Goal: Task Accomplishment & Management: Complete application form

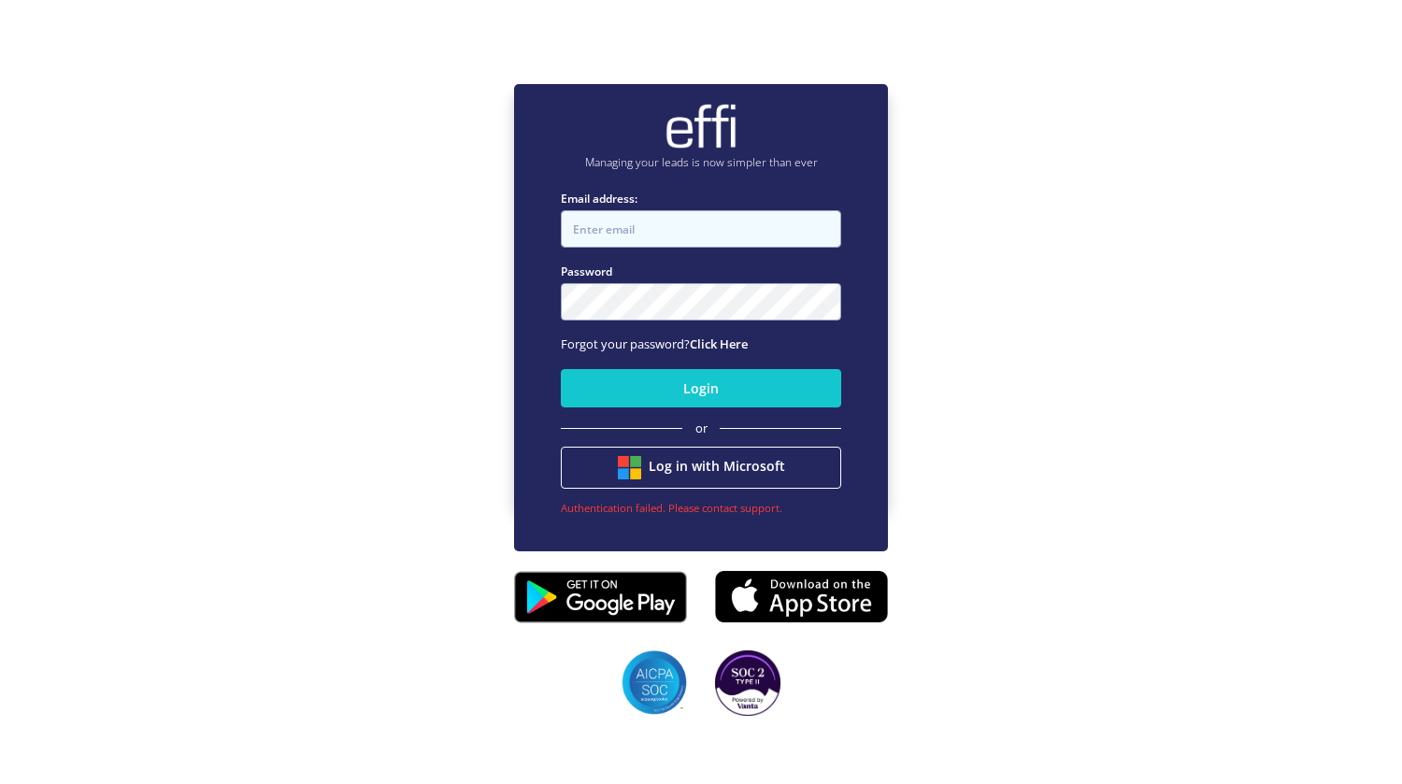
click at [641, 226] on input "Email address:" at bounding box center [701, 228] width 280 height 37
type input "[PERSON_NAME][EMAIL_ADDRESS][DOMAIN_NAME]"
click at [561, 369] on button "Login" at bounding box center [701, 388] width 280 height 38
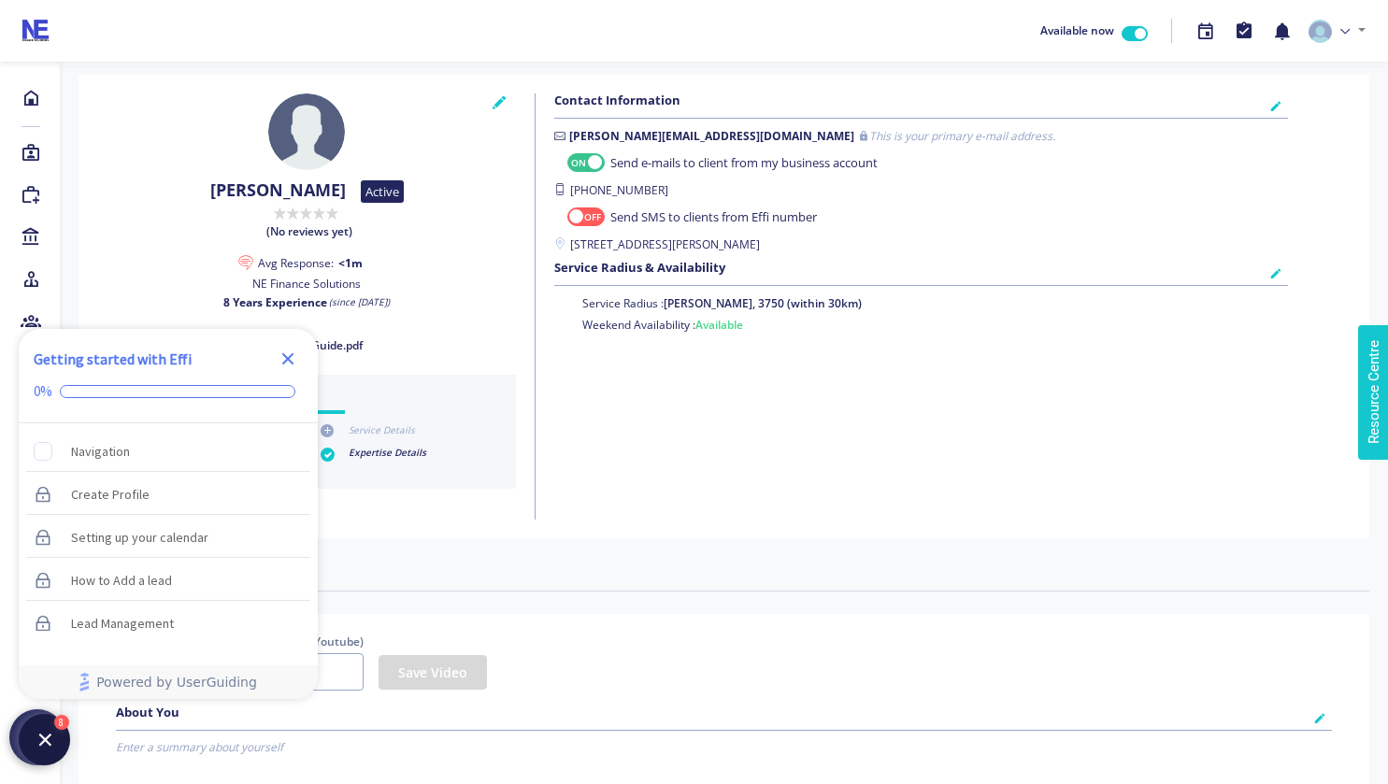
checkbox input "true"
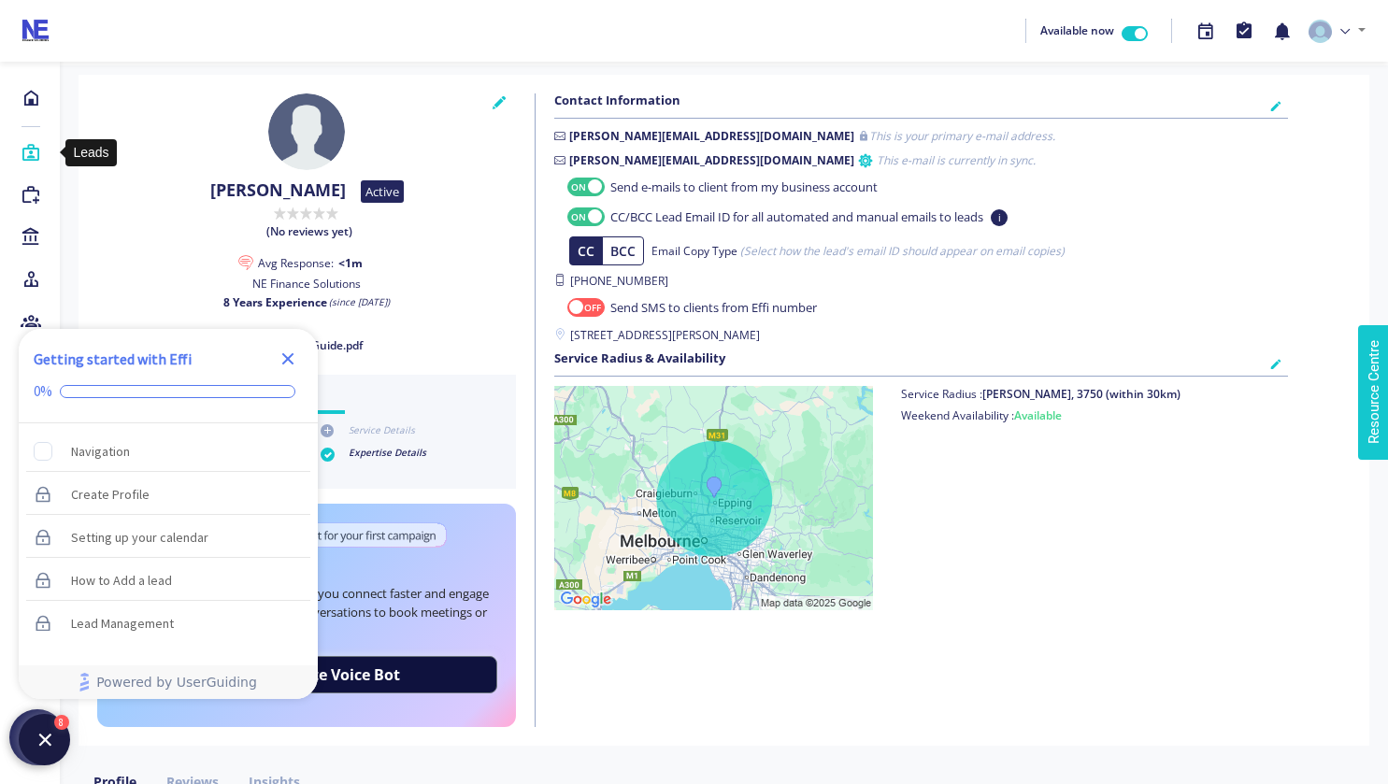
click at [32, 153] on icon at bounding box center [31, 153] width 21 height 19
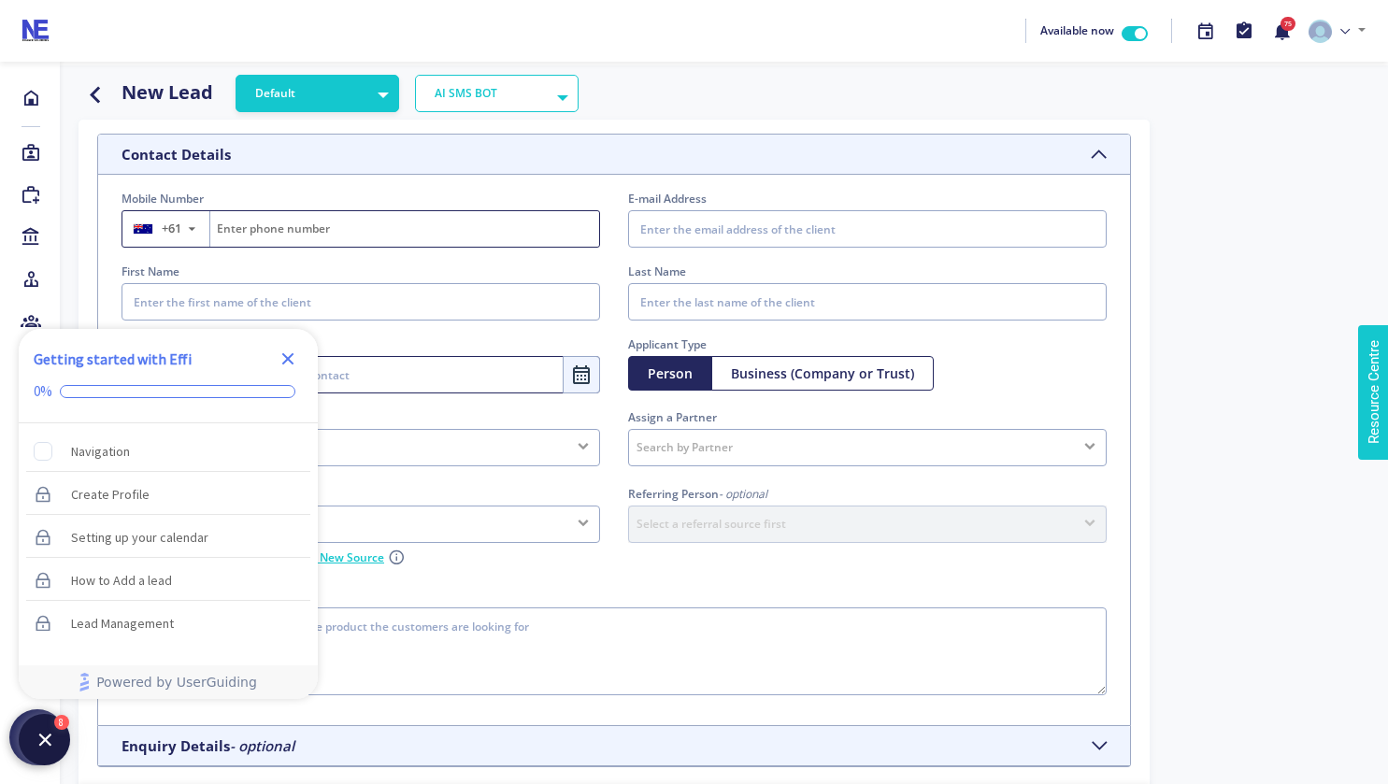
click at [273, 230] on input "Fill on behalf of the lead" at bounding box center [404, 229] width 389 height 36
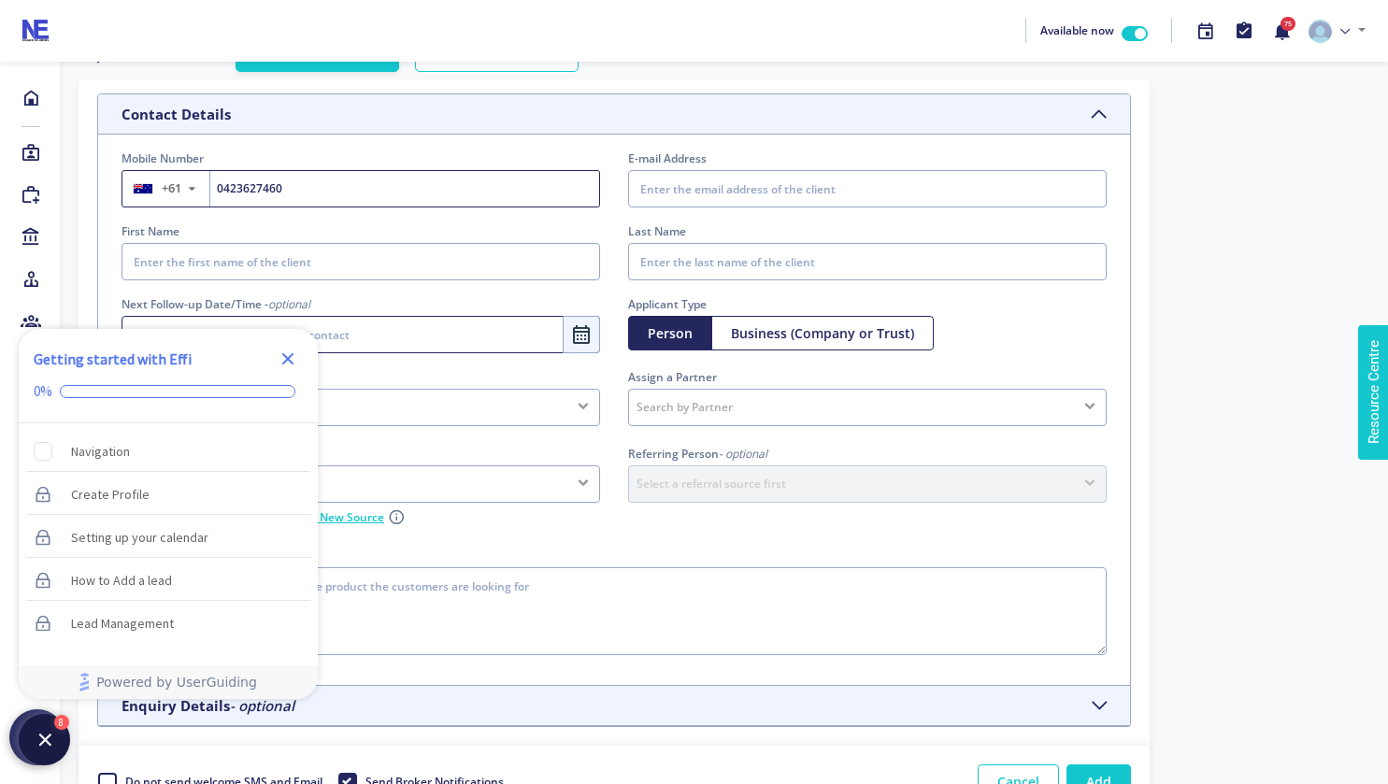
type input "423627460"
click at [659, 199] on input "E-mail Address" at bounding box center [867, 188] width 478 height 37
click at [677, 192] on input "E-mail Address" at bounding box center [867, 188] width 478 height 37
paste input "In the meantime, I will await Mel's updated ID documents. I have also reached o…"
type input "In the meantime, I will await Mel's updated ID documents. I have also reached o…"
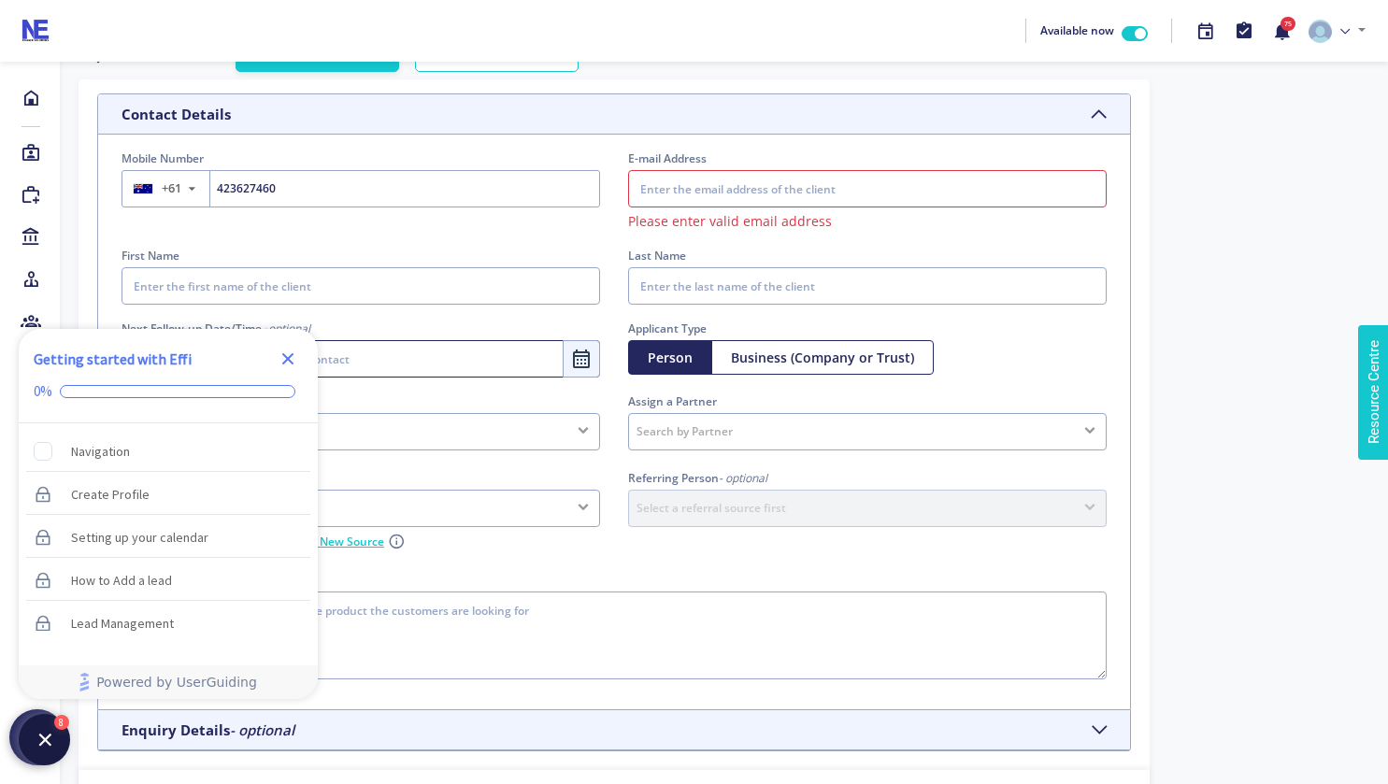
scroll to position [0, 0]
paste input "[EMAIL_ADDRESS][DOMAIN_NAME]"
type input "[EMAIL_ADDRESS][DOMAIN_NAME]"
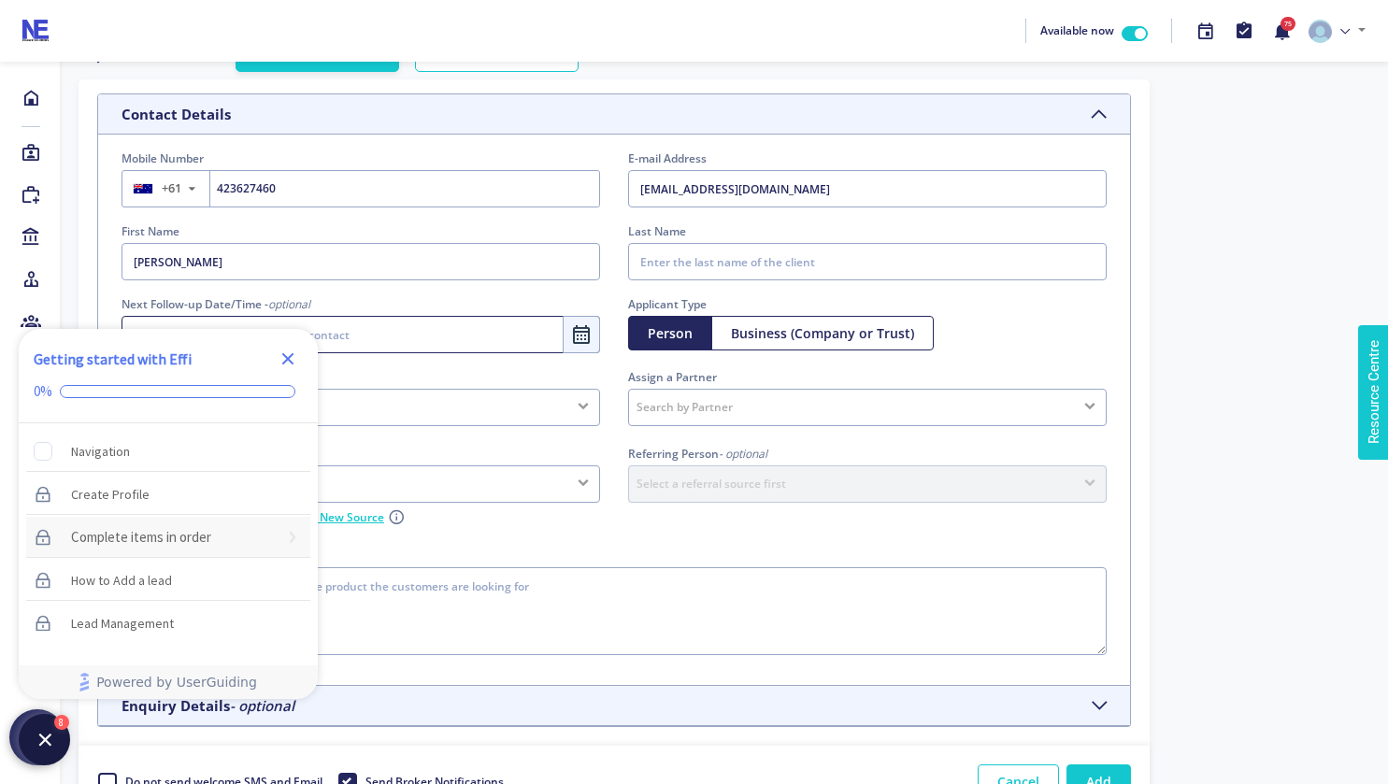
type input "[PERSON_NAME]"
click at [675, 262] on input "Last Name" at bounding box center [867, 261] width 478 height 37
type input "Lihoudis"
click at [1023, 342] on div "Person Business (Company or Trust)" at bounding box center [867, 333] width 478 height 35
click at [730, 536] on div "Referring Person - optional Select a referral source first No matching contacts…" at bounding box center [867, 492] width 507 height 102
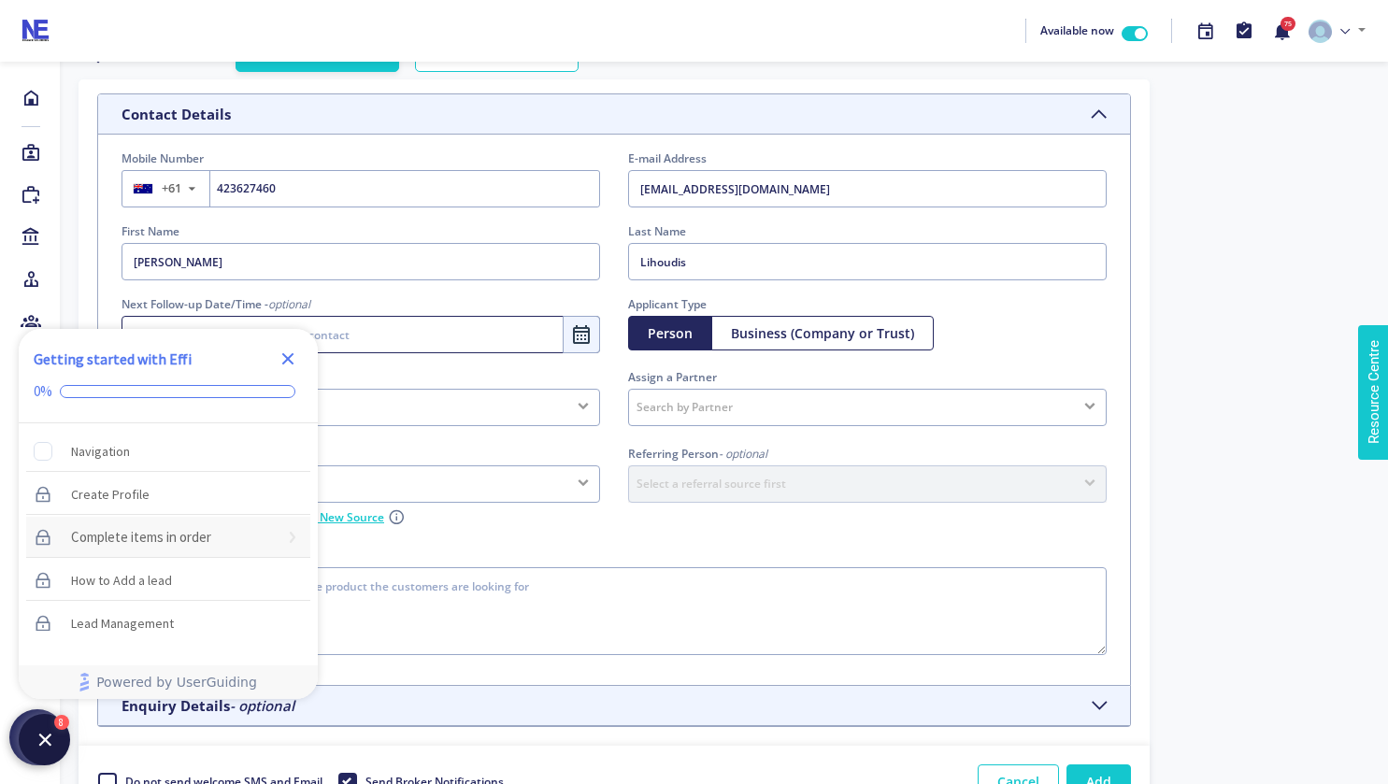
click at [297, 354] on icon "Close Checklist" at bounding box center [288, 359] width 22 height 22
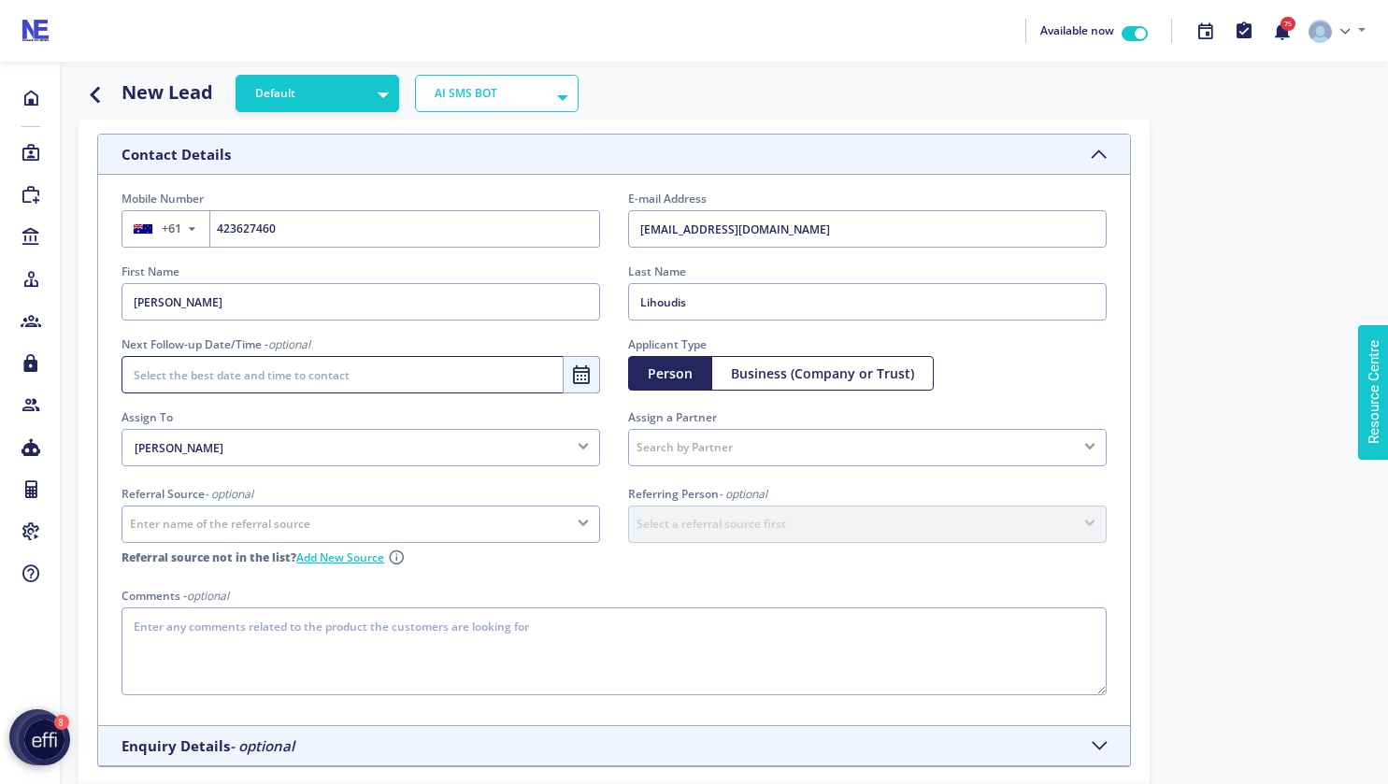
scroll to position [195, 0]
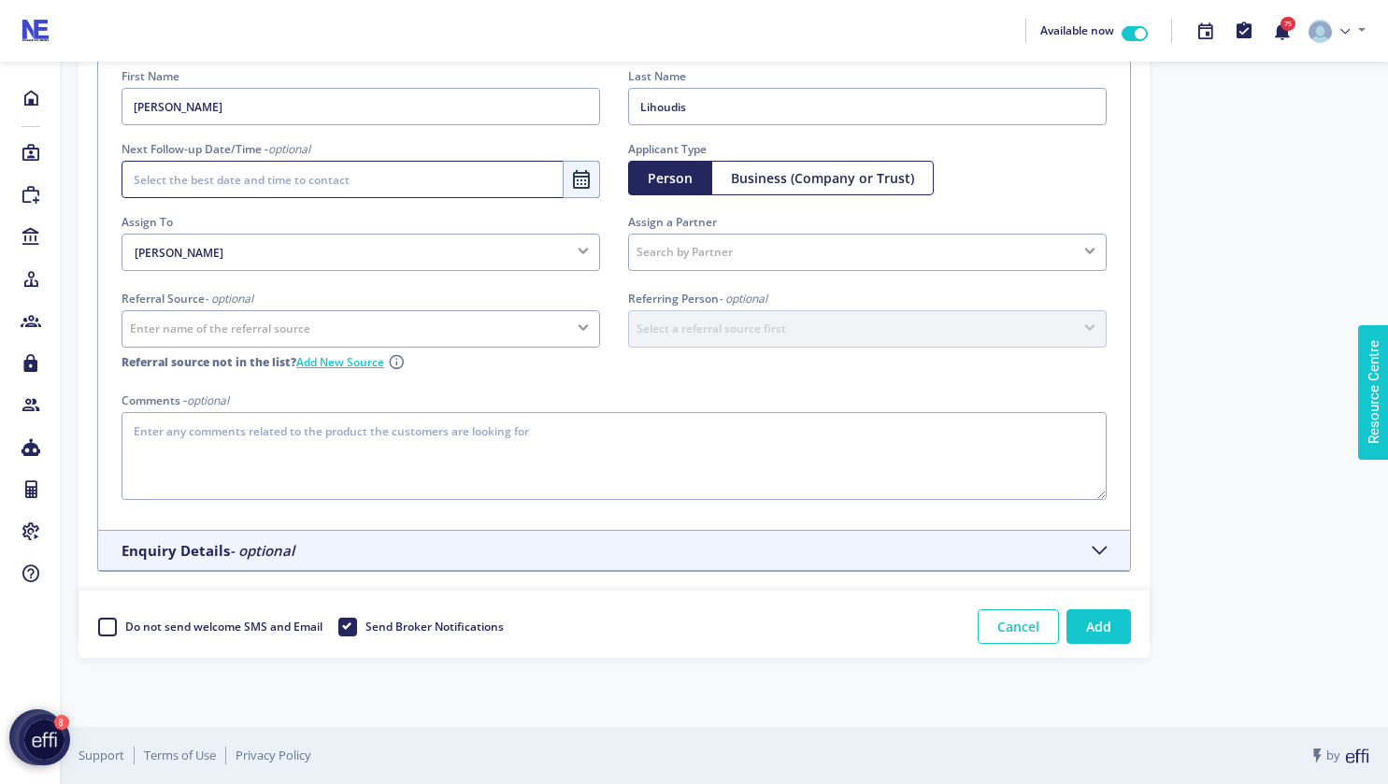
click at [123, 625] on label "Do not send welcome SMS and Email" at bounding box center [222, 627] width 199 height 28
click at [97, 625] on input "Do not send welcome SMS and Email" at bounding box center [104, 622] width 15 height 19
checkbox input "true"
click at [1086, 630] on button "Add" at bounding box center [1098, 626] width 64 height 35
